Goal: Information Seeking & Learning: Check status

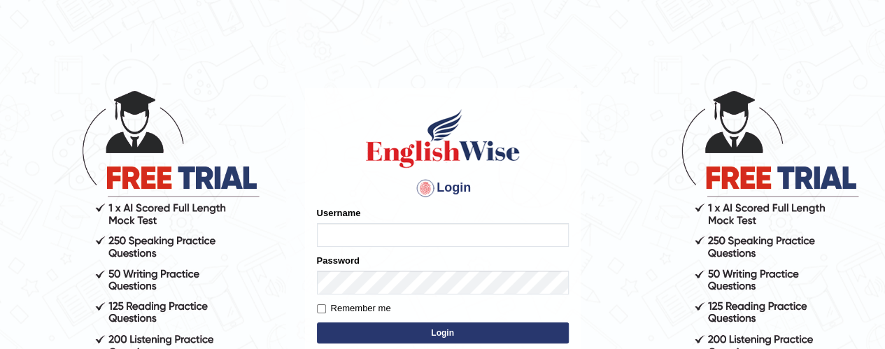
type input "Chetna09"
click at [399, 328] on button "Login" at bounding box center [443, 332] width 252 height 21
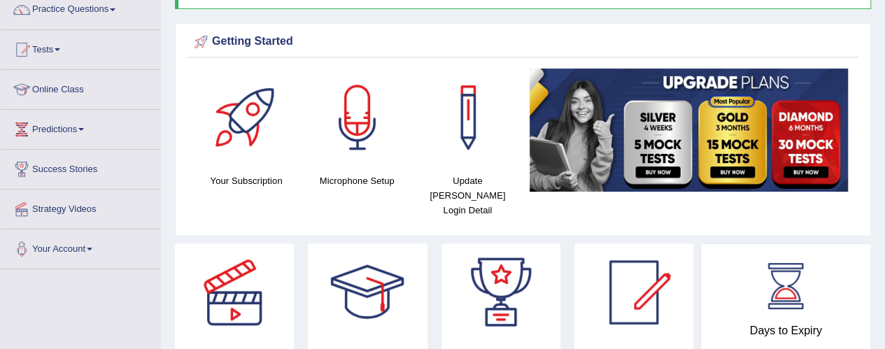
scroll to position [83, 0]
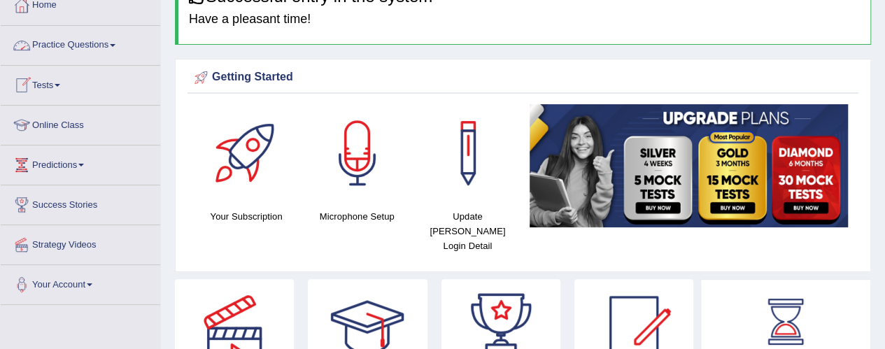
click at [84, 46] on link "Practice Questions" at bounding box center [80, 43] width 159 height 35
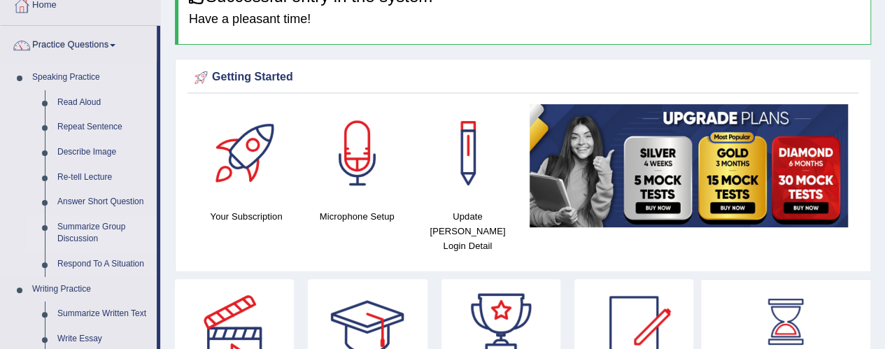
click at [77, 225] on link "Summarize Group Discussion" at bounding box center [104, 233] width 106 height 37
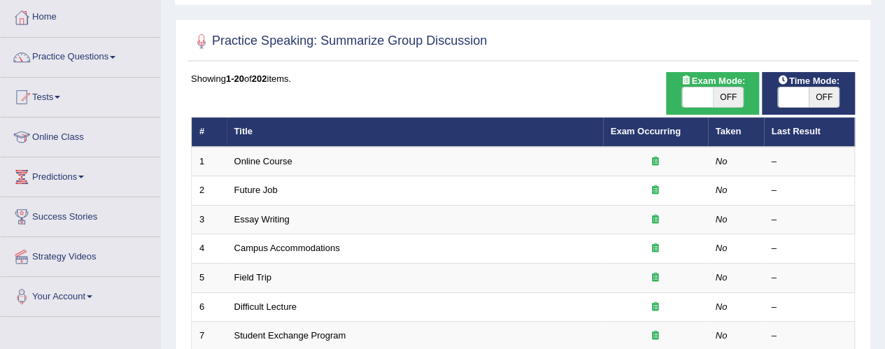
click at [736, 100] on span "OFF" at bounding box center [728, 97] width 31 height 20
checkbox input "true"
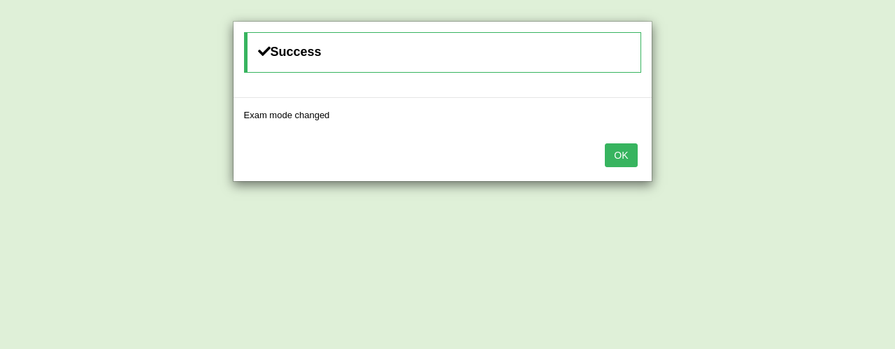
click at [607, 155] on button "OK" at bounding box center [621, 155] width 32 height 24
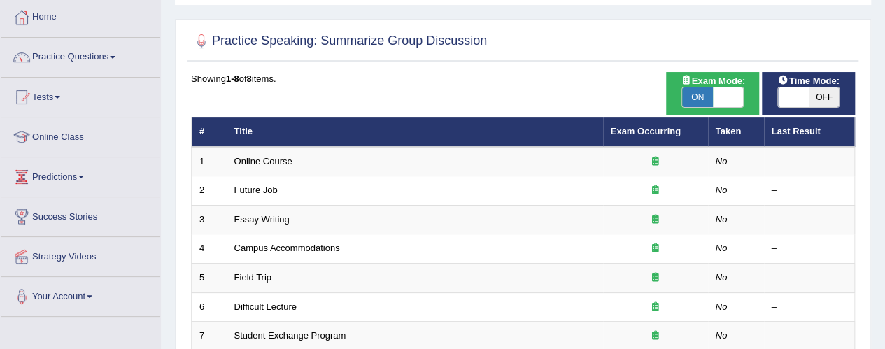
click at [809, 96] on span "OFF" at bounding box center [824, 97] width 31 height 20
checkbox input "true"
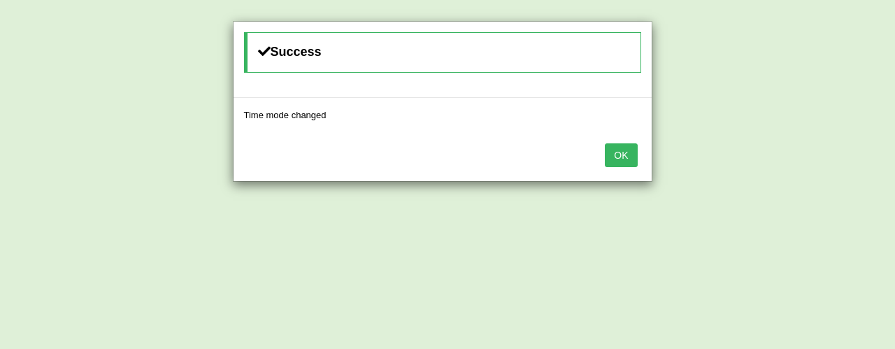
click at [602, 138] on div "OK" at bounding box center [443, 156] width 418 height 49
click at [616, 148] on button "OK" at bounding box center [621, 155] width 32 height 24
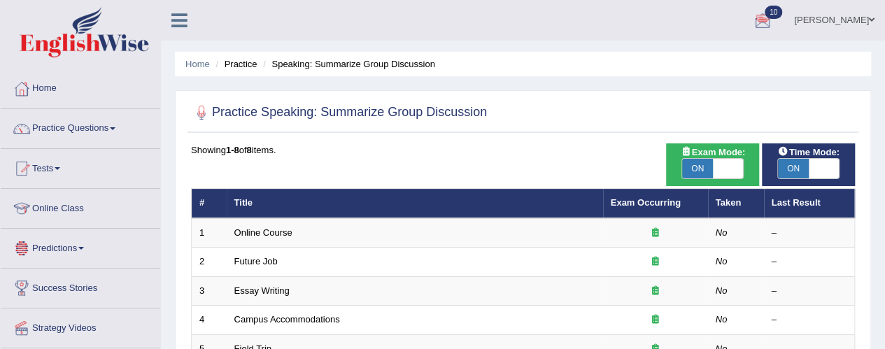
click at [28, 167] on div at bounding box center [21, 168] width 21 height 21
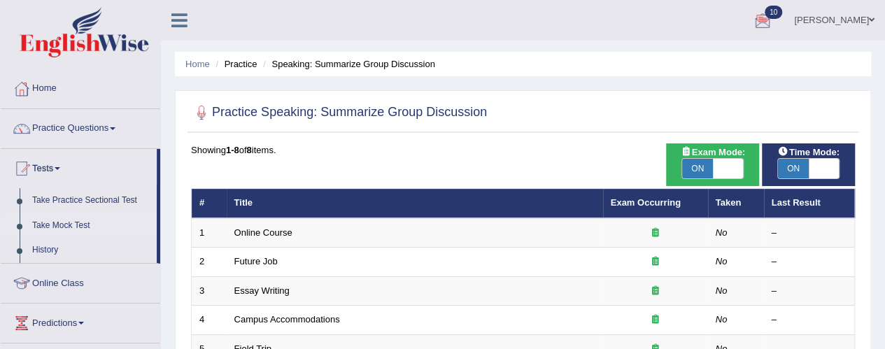
click at [80, 220] on link "Take Mock Test" at bounding box center [91, 225] width 131 height 25
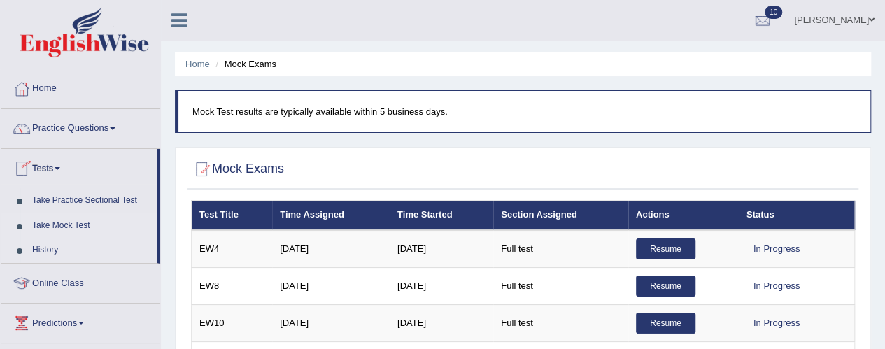
click at [28, 240] on link "History" at bounding box center [91, 250] width 131 height 25
click at [40, 249] on link "History" at bounding box center [91, 250] width 131 height 25
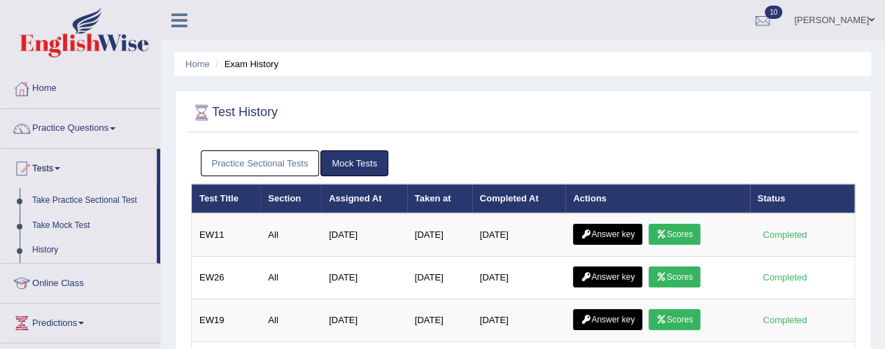
click at [248, 155] on link "Practice Sectional Tests" at bounding box center [260, 163] width 119 height 26
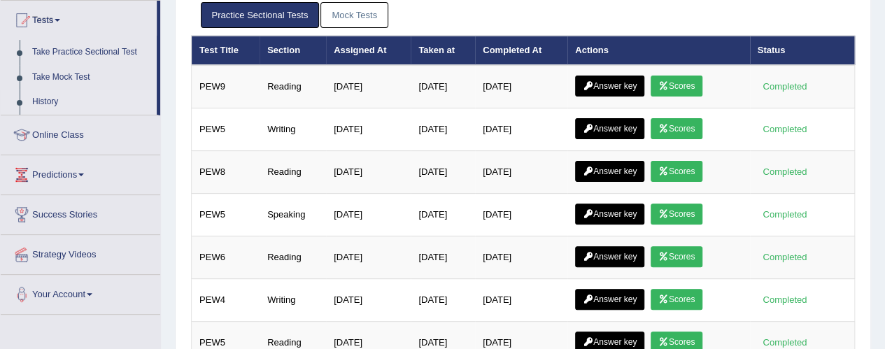
scroll to position [150, 0]
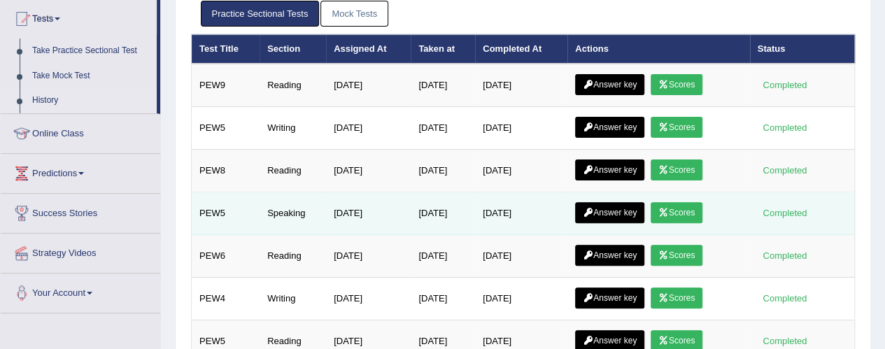
click at [622, 205] on link "Answer key" at bounding box center [609, 212] width 69 height 21
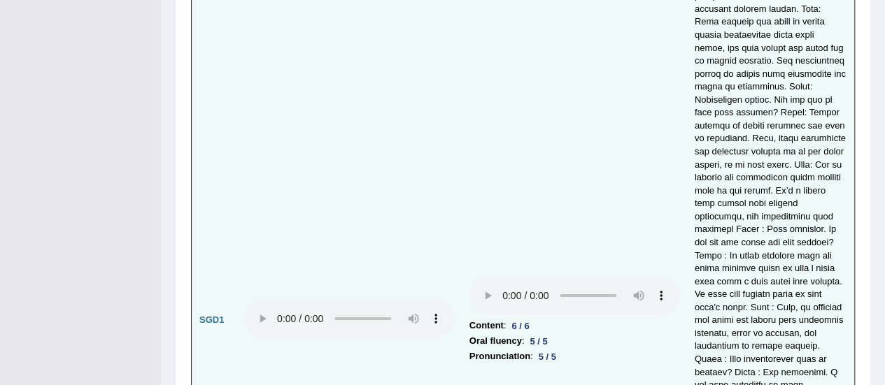
scroll to position [4982, 0]
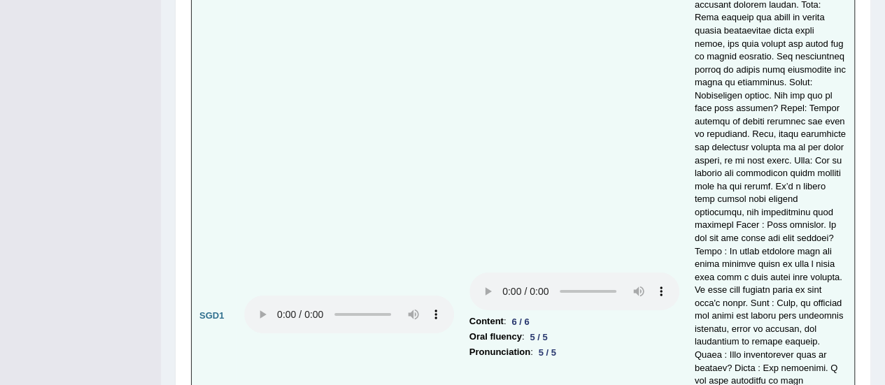
click at [587, 298] on td "Content : 6 / 6 Oral fluency : 5 / 5 Pronunciation : 5 / 5" at bounding box center [574, 317] width 225 height 860
click at [600, 190] on td "Content : 6 / 6 Oral fluency : 5 / 5 Pronunciation : 5 / 5" at bounding box center [574, 317] width 225 height 860
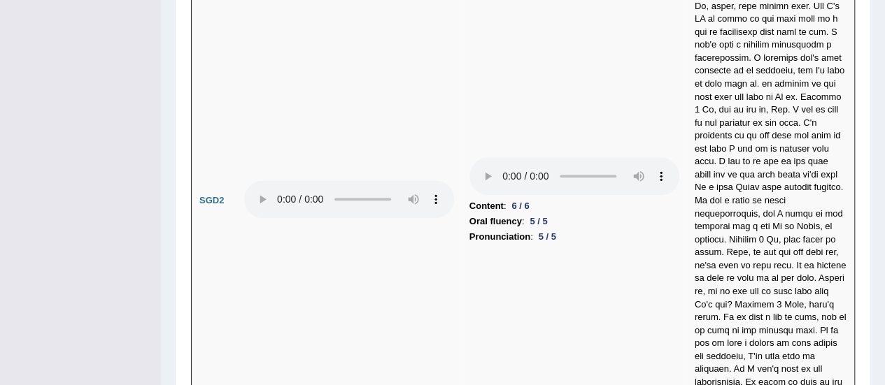
scroll to position [5985, 0]
